Goal: Task Accomplishment & Management: Manage account settings

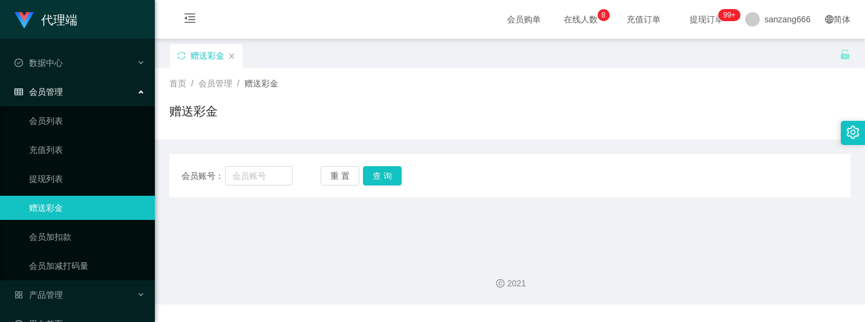
click at [241, 154] on div "会员账号： 重 置 查 询 会员账号 会员姓名 账号余额 操作类型 彩金加款 彩金扣款 金额 确 定" at bounding box center [509, 176] width 681 height 44
click at [245, 160] on div "会员账号： 重 置 查 询 会员账号 会员姓名 账号余额 操作类型 彩金加款 彩金扣款 金额 确 定" at bounding box center [509, 176] width 681 height 44
click at [248, 175] on input "text" at bounding box center [259, 175] width 68 height 19
paste input "kittywang"
type input "kittywang"
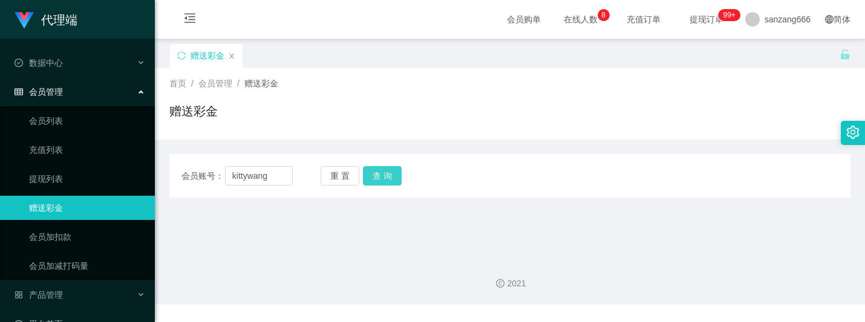
click at [383, 178] on button "查 询" at bounding box center [382, 175] width 39 height 19
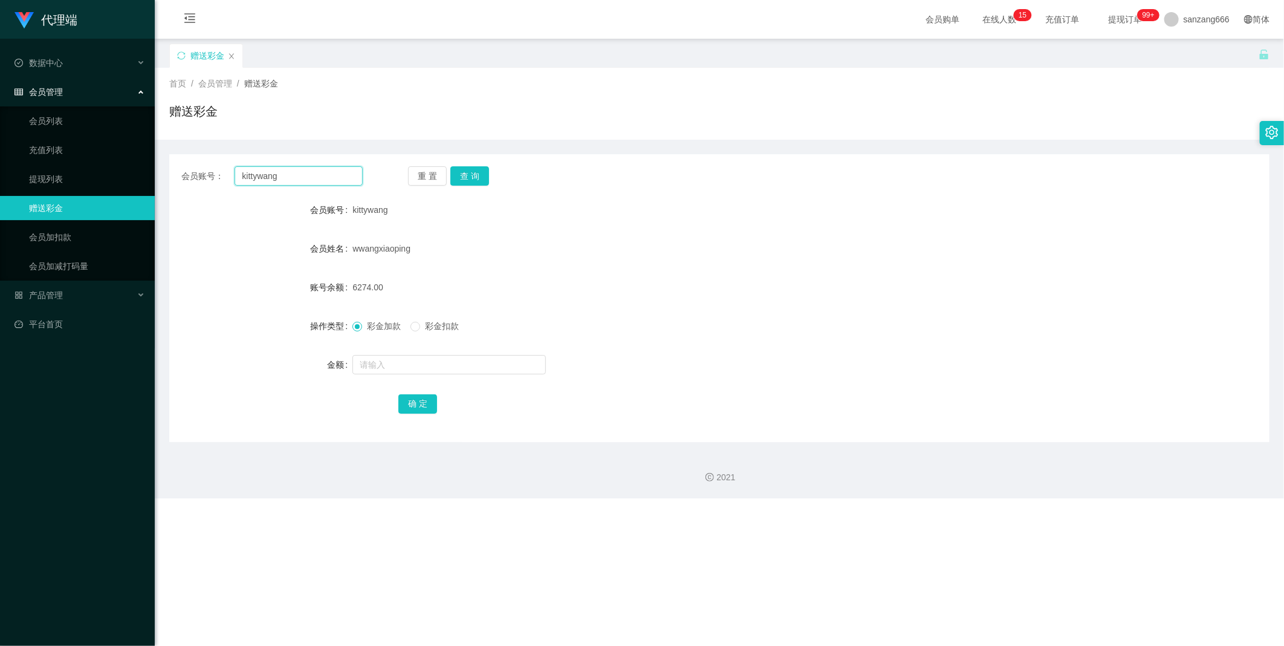
click at [291, 175] on input "kittywang" at bounding box center [299, 175] width 128 height 19
click at [476, 172] on button "查 询" at bounding box center [469, 175] width 39 height 19
